Goal: Transaction & Acquisition: Purchase product/service

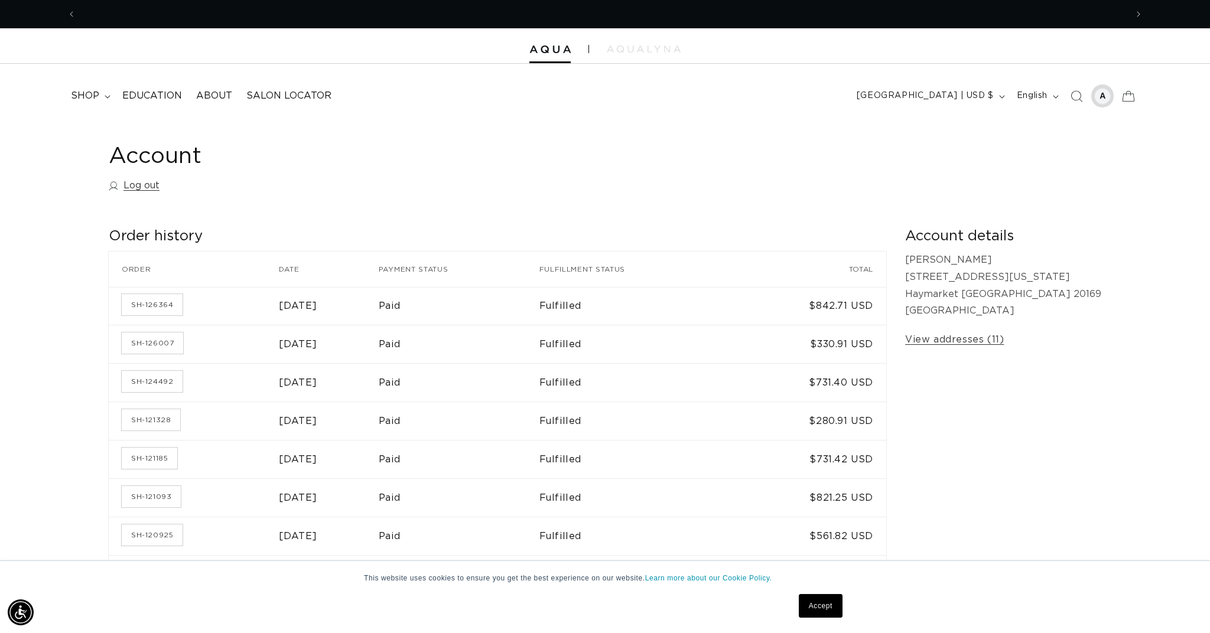
scroll to position [0, 1051]
click at [1104, 95] on div at bounding box center [1102, 96] width 17 height 17
click at [97, 97] on span "shop" at bounding box center [85, 96] width 28 height 12
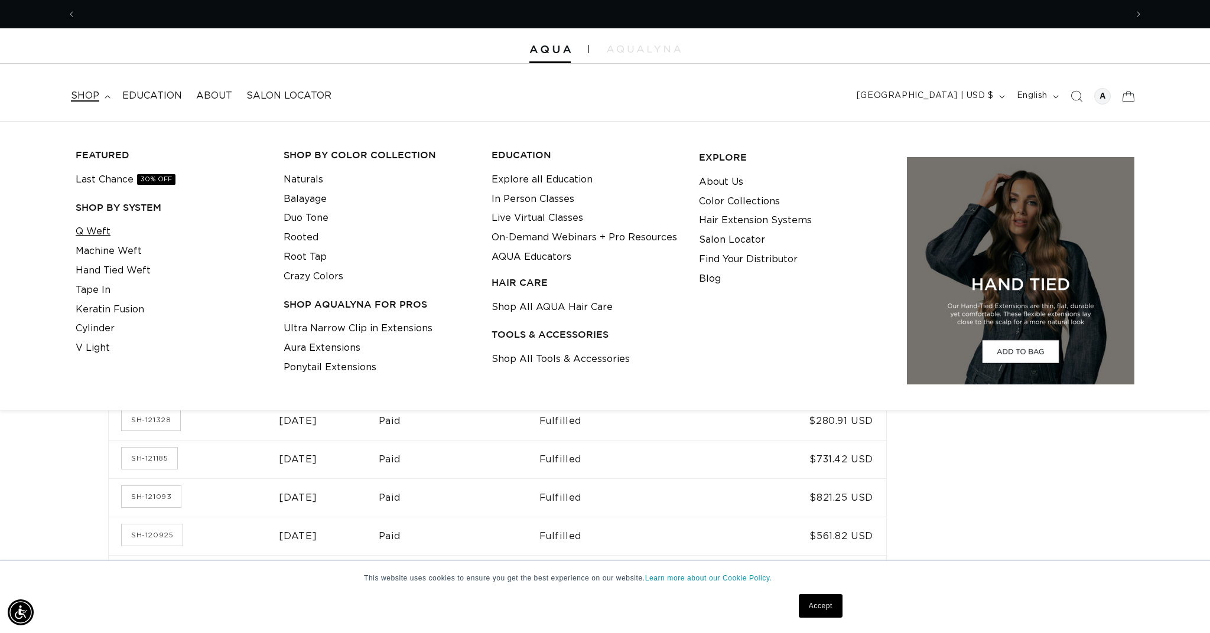
scroll to position [0, 1051]
click at [98, 230] on link "Q Weft" at bounding box center [93, 232] width 35 height 20
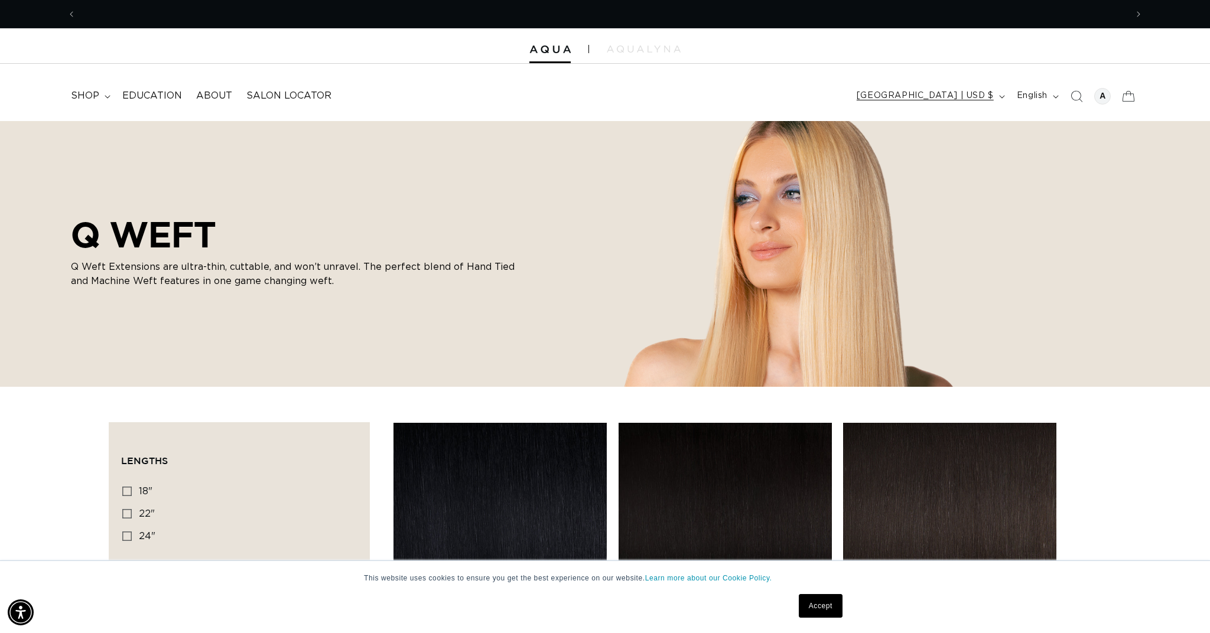
scroll to position [0, 2101]
click at [1103, 96] on div at bounding box center [1102, 96] width 17 height 17
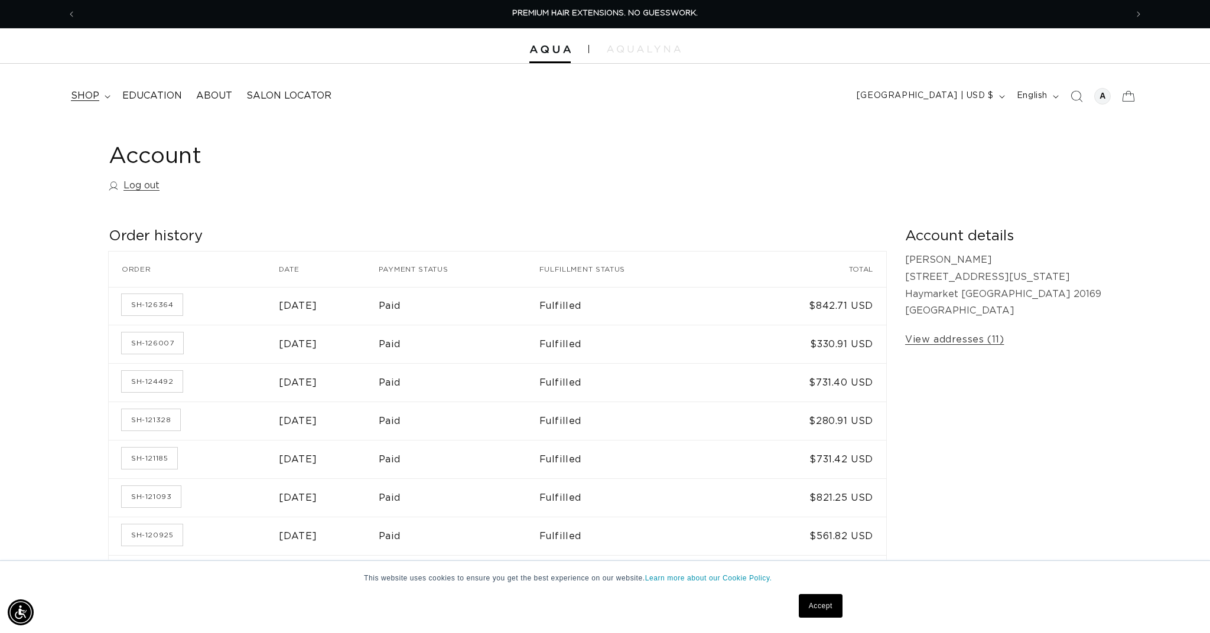
click at [80, 90] on span "shop" at bounding box center [85, 96] width 28 height 12
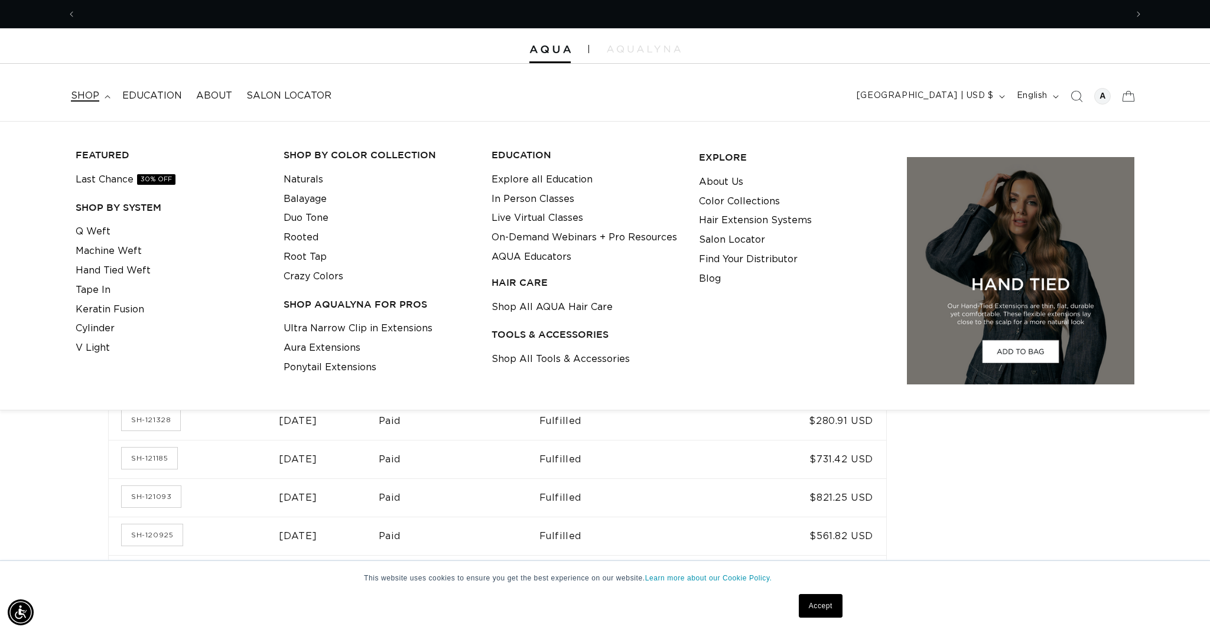
scroll to position [0, 1051]
click at [94, 235] on link "Q Weft" at bounding box center [93, 232] width 35 height 20
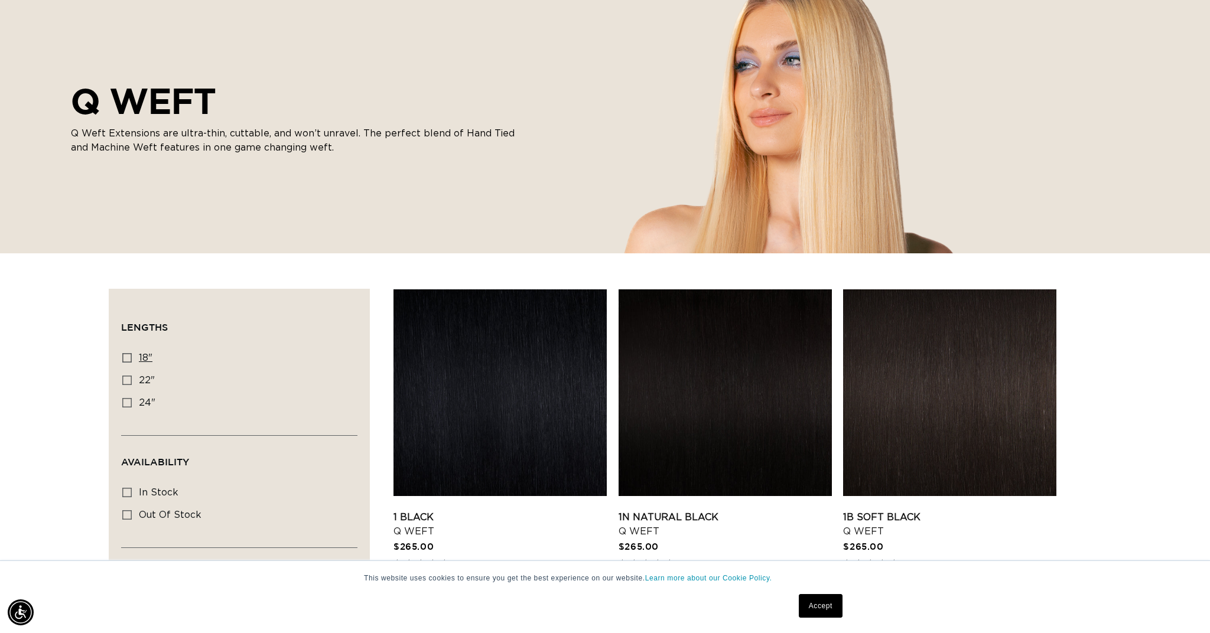
scroll to position [0, 1051]
click at [127, 356] on icon at bounding box center [126, 357] width 9 height 9
click at [127, 356] on input "18" 18" (5 products)" at bounding box center [126, 357] width 9 height 9
checkbox input "true"
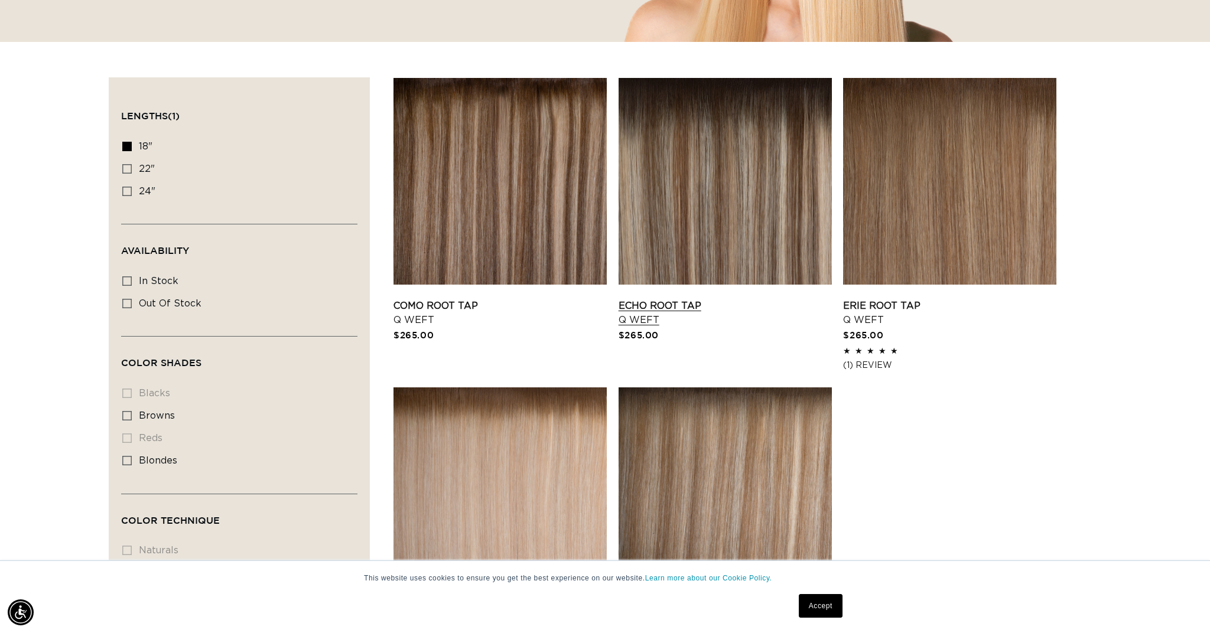
scroll to position [0, 1051]
click at [516, 299] on link "Como Root Tap Q Weft" at bounding box center [500, 313] width 213 height 28
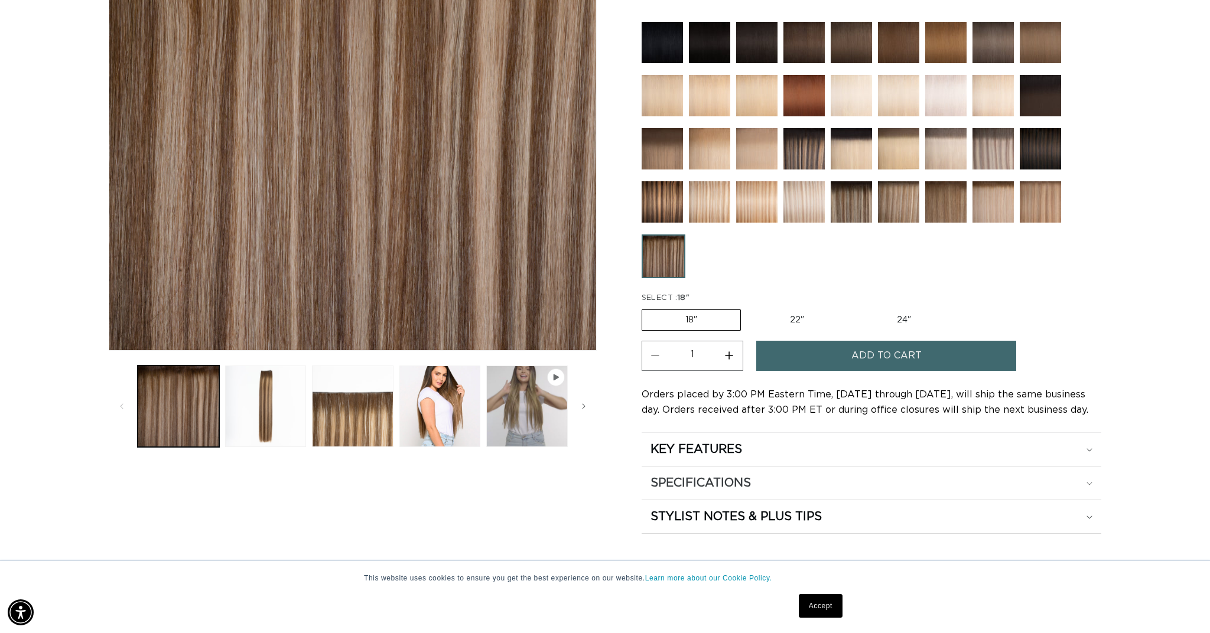
scroll to position [0, 1051]
click at [756, 456] on summary "KEY FEATURES" at bounding box center [872, 449] width 460 height 33
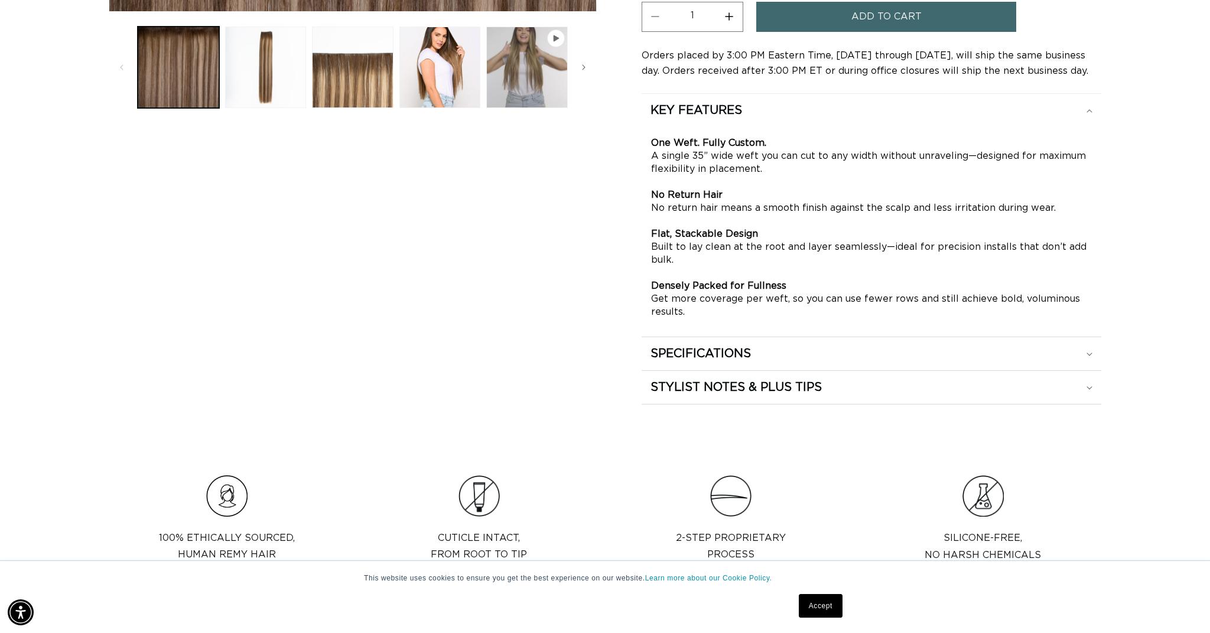
scroll to position [674, 0]
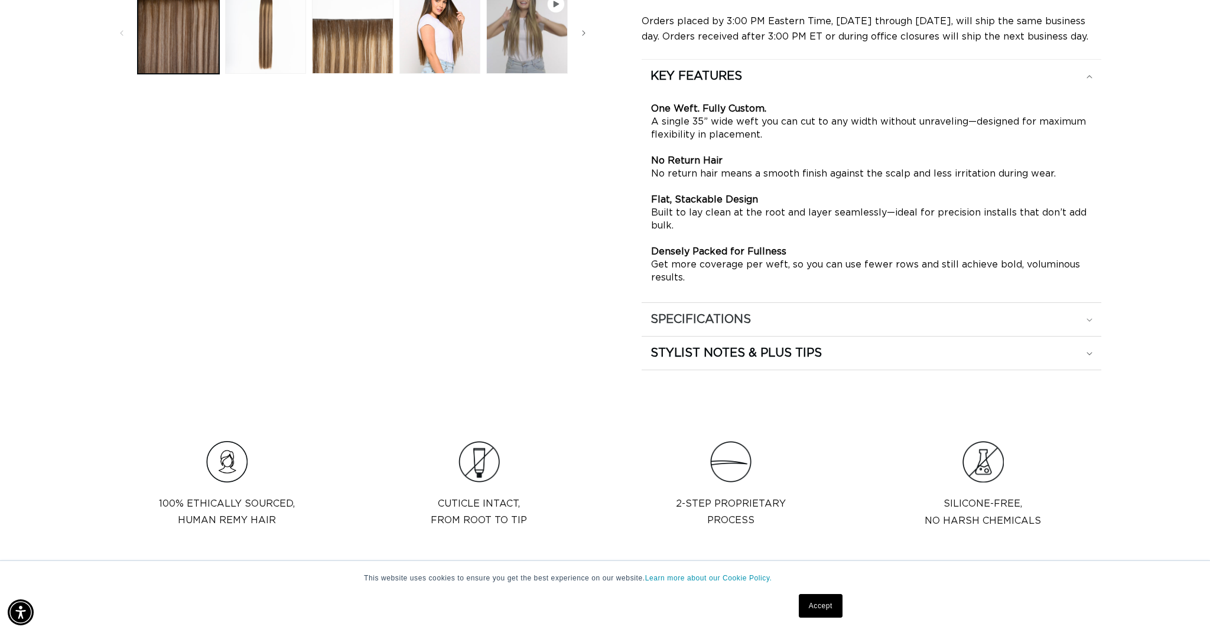
click at [814, 84] on div "SPECIFICATIONS" at bounding box center [872, 76] width 442 height 15
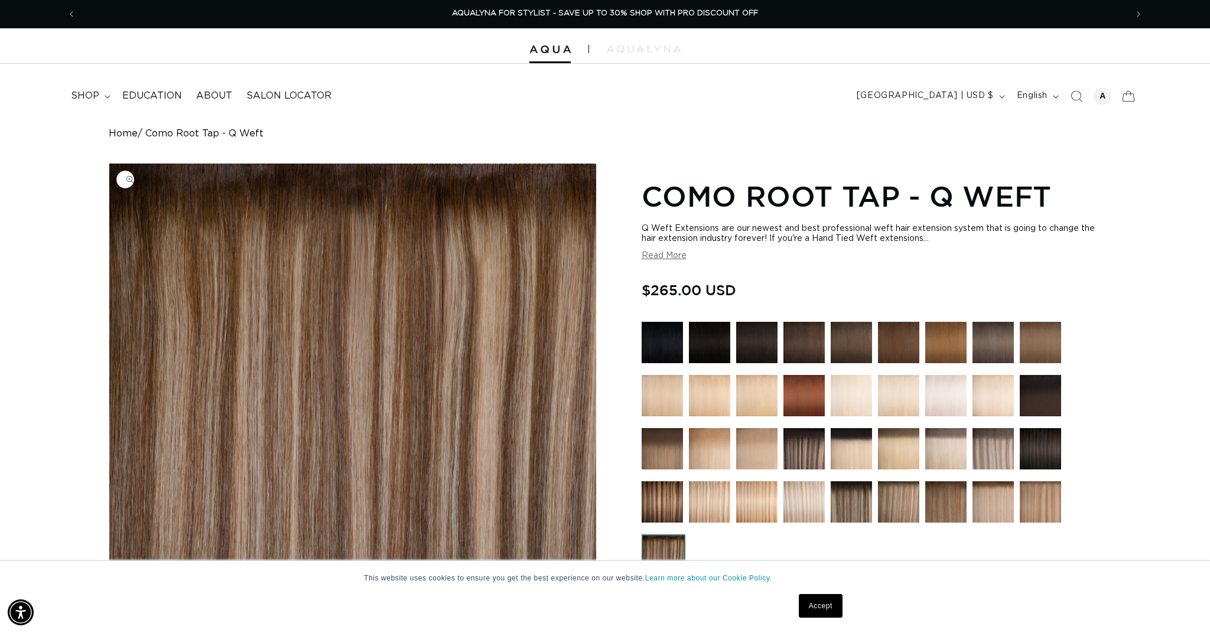
scroll to position [0, 0]
click at [88, 95] on span "shop" at bounding box center [85, 96] width 28 height 12
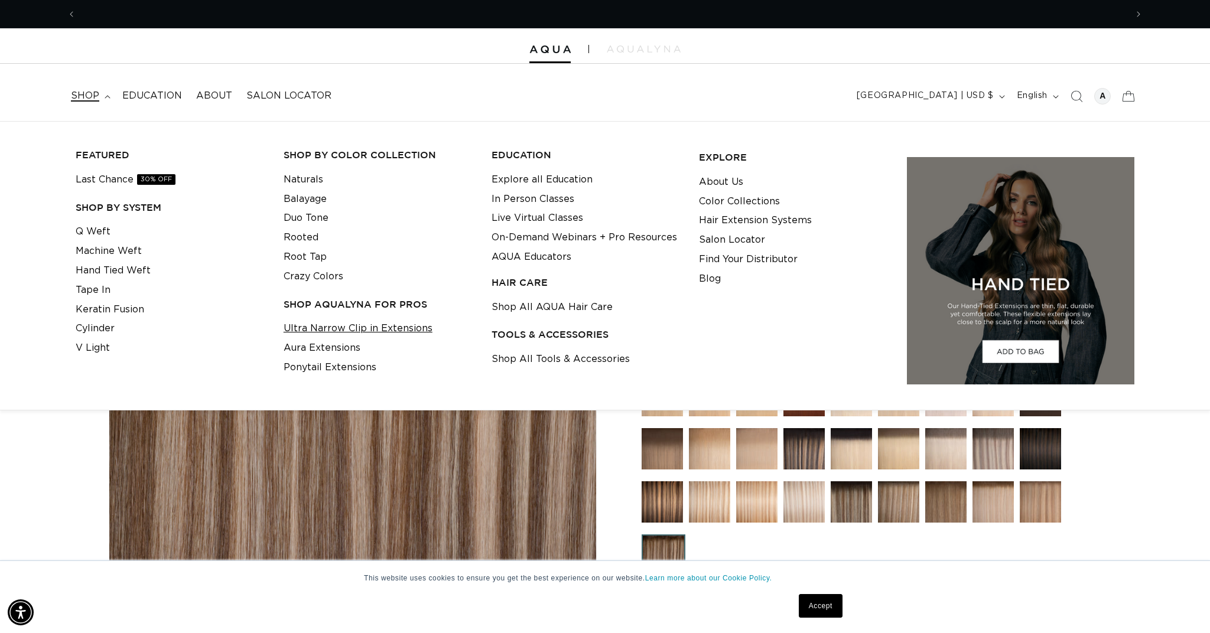
scroll to position [0, 1051]
